Goal: Contribute content

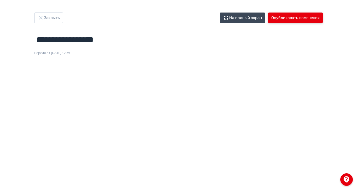
click at [322, 20] on button "Опубликовать изменения" at bounding box center [295, 18] width 55 height 10
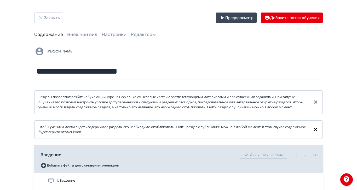
drag, startPoint x: 415, startPoint y: 0, endPoint x: 39, endPoint y: 73, distance: 382.9
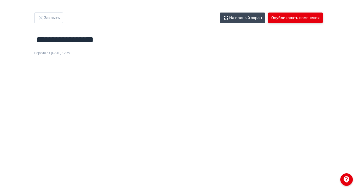
click at [322, 20] on button "Опубликовать изменения" at bounding box center [295, 18] width 55 height 10
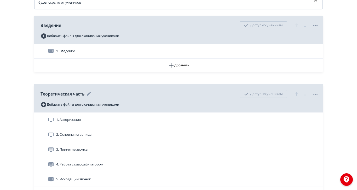
scroll to position [131, 0]
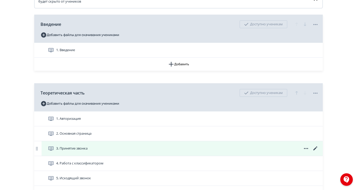
click at [112, 150] on div "3. Принятие звонка" at bounding box center [182, 148] width 281 height 15
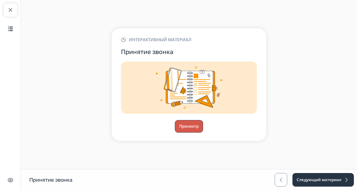
click at [203, 133] on button "Просмотр" at bounding box center [189, 126] width 28 height 13
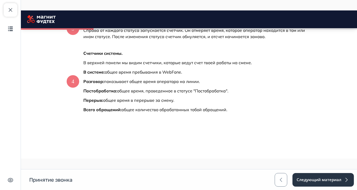
scroll to position [396, 0]
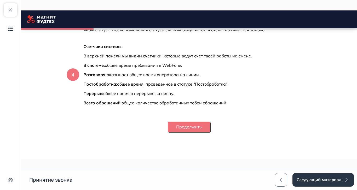
click at [210, 128] on button "Продолжить" at bounding box center [189, 127] width 42 height 10
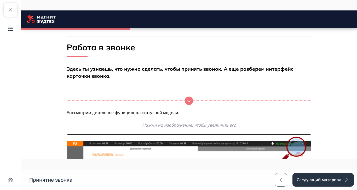
scroll to position [98, 0]
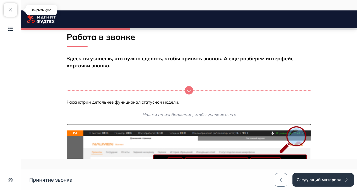
click at [13, 9] on span "button" at bounding box center [10, 10] width 6 height 6
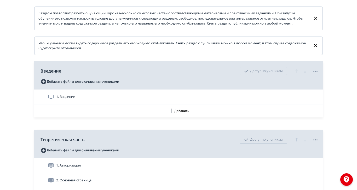
scroll to position [98, 0]
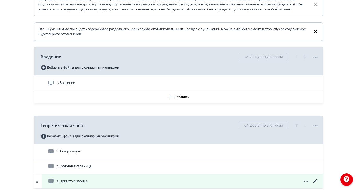
click at [318, 184] on icon at bounding box center [315, 181] width 6 height 6
